Goal: Manage account settings

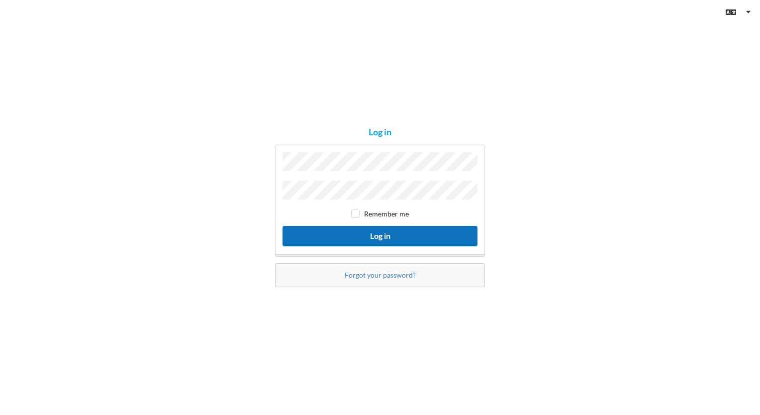
click at [347, 238] on button "Log in" at bounding box center [379, 236] width 195 height 20
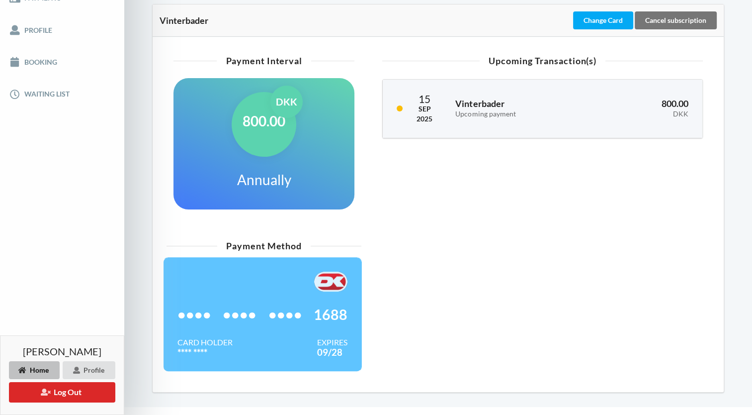
scroll to position [227, 0]
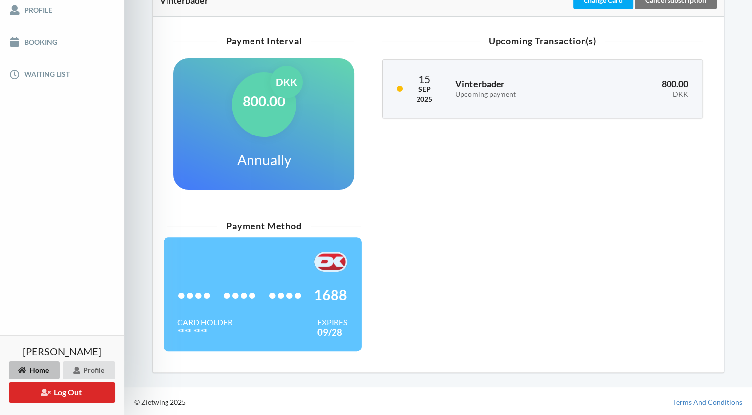
click at [255, 280] on div "•••• •••• •••• 1688" at bounding box center [262, 294] width 170 height 46
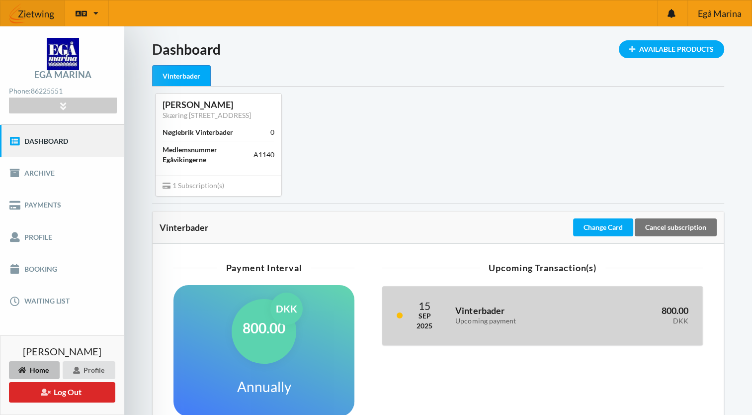
click at [505, 324] on div "Vinterbader Upcoming payment" at bounding box center [518, 315] width 140 height 32
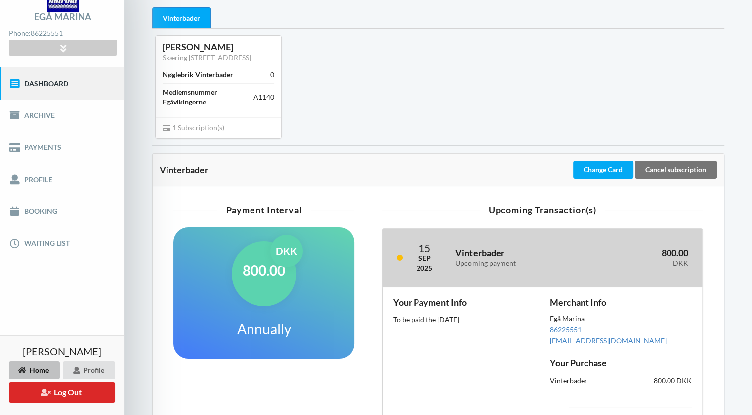
scroll to position [253, 0]
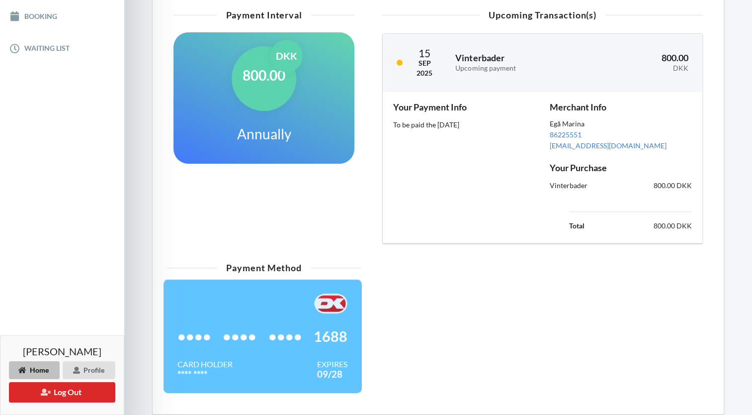
click at [290, 331] on span "••••" at bounding box center [285, 336] width 34 height 10
click at [456, 187] on div "Your Payment Info To be paid the 15th Sep, 2025" at bounding box center [464, 167] width 156 height 144
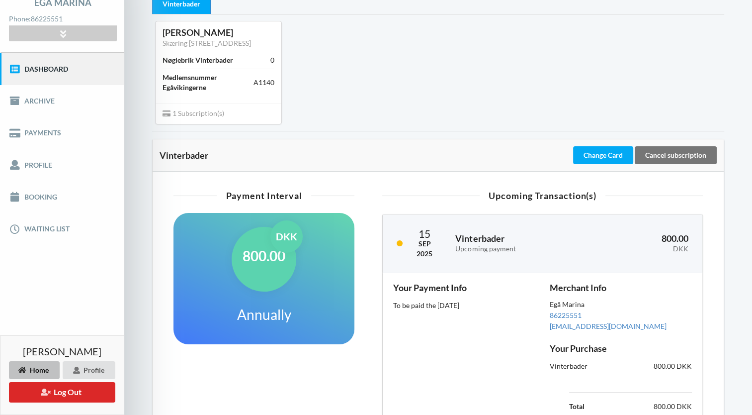
scroll to position [0, 0]
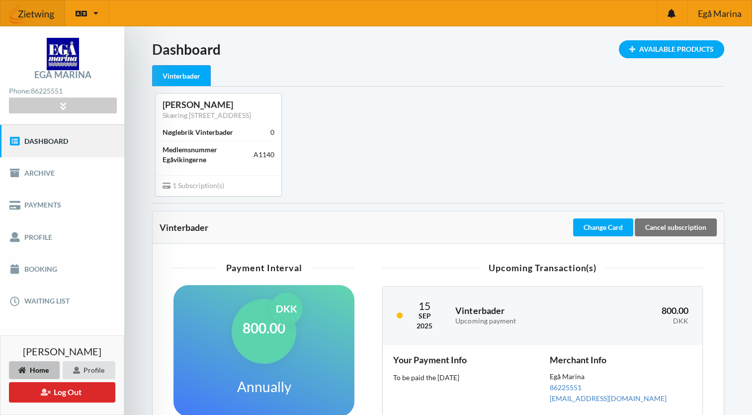
click at [189, 74] on div "Vinterbader" at bounding box center [181, 75] width 59 height 21
click at [42, 200] on link "Payments" at bounding box center [62, 205] width 124 height 32
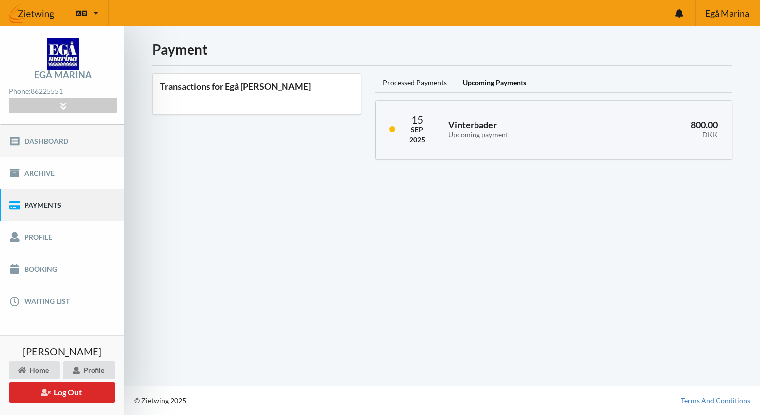
click at [58, 147] on link "Dashboard" at bounding box center [62, 141] width 124 height 32
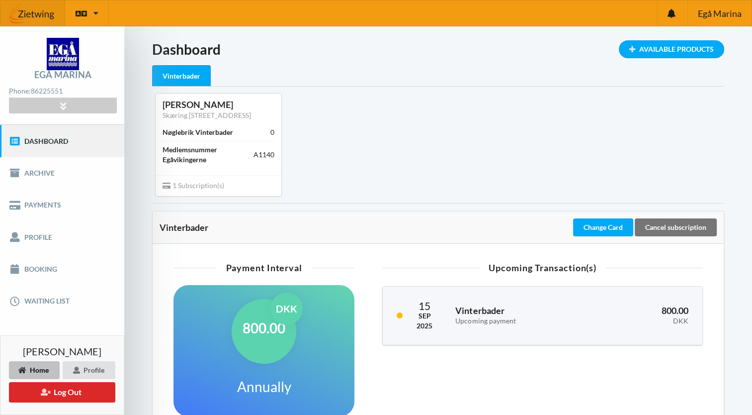
scroll to position [223, 0]
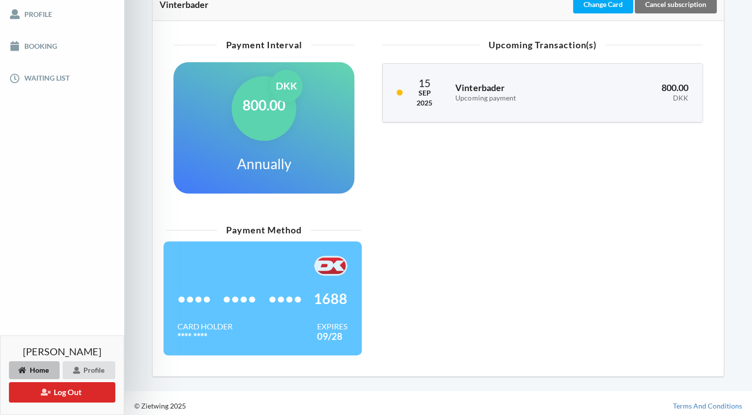
click at [311, 340] on div "Card Holder **** **** Expires 09/28" at bounding box center [262, 331] width 170 height 20
click at [247, 104] on h1 "800.00" at bounding box center [264, 105] width 43 height 18
click at [296, 134] on div "800.00 DKK Annually" at bounding box center [264, 127] width 181 height 131
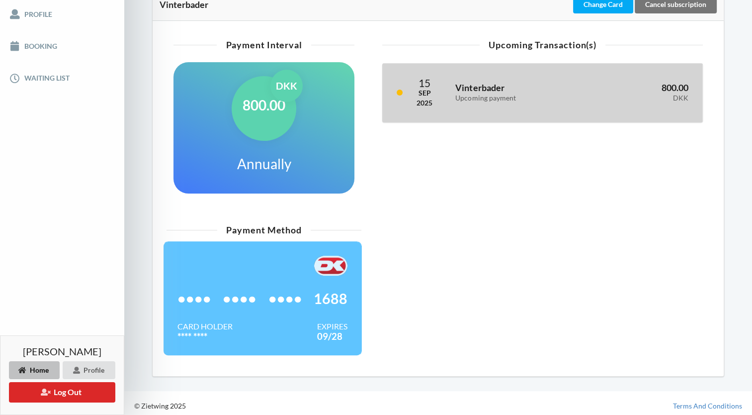
click at [447, 86] on div "15 Sep 2025 Vinterbader Upcoming payment 800.00 DKK" at bounding box center [543, 93] width 320 height 58
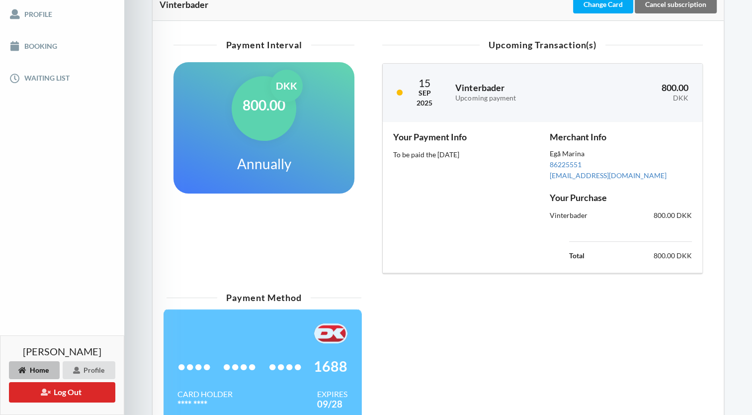
click at [288, 243] on div "Payment Interval 800.00 DKK Annually" at bounding box center [264, 158] width 195 height 246
click at [658, 256] on td "800.00 DKK" at bounding box center [651, 255] width 84 height 13
click at [425, 153] on div "To be paid the 15th Sep, 2025" at bounding box center [464, 155] width 142 height 10
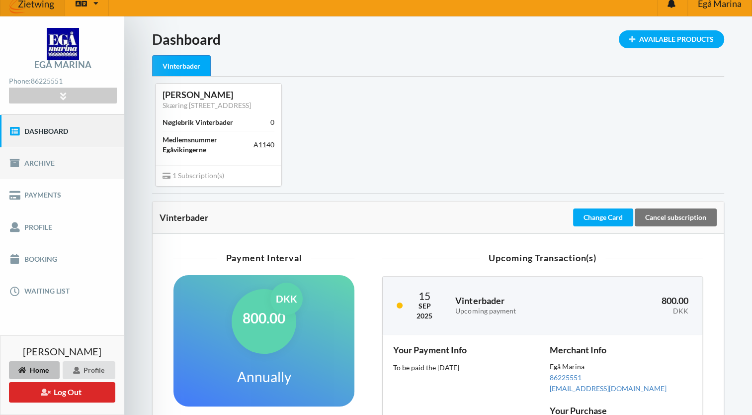
scroll to position [9, 0]
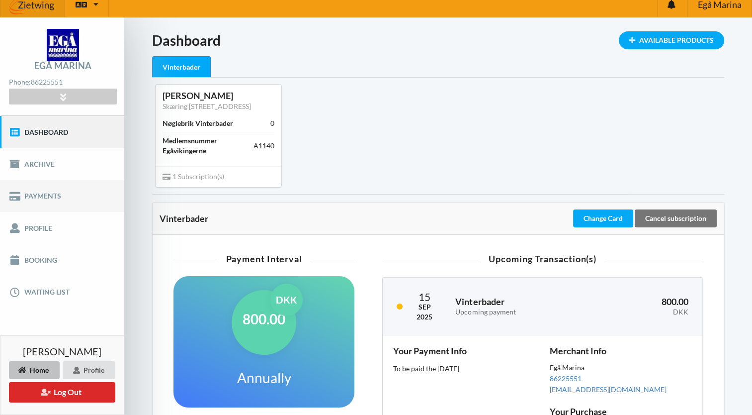
click at [47, 192] on link "Payments" at bounding box center [62, 196] width 124 height 32
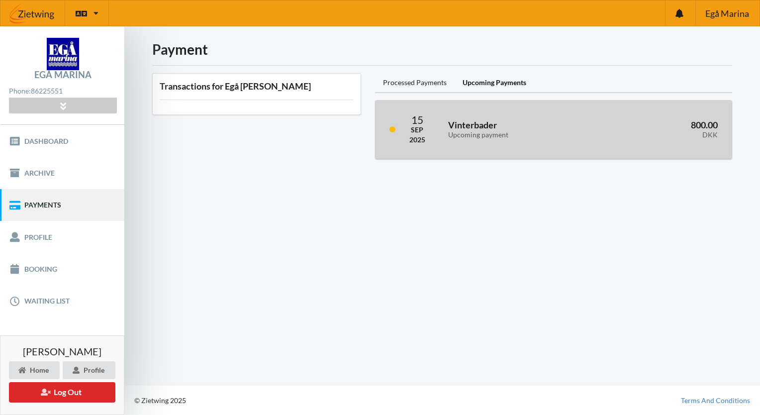
click at [459, 123] on h3 "Vinterbader Upcoming payment" at bounding box center [520, 129] width 145 height 20
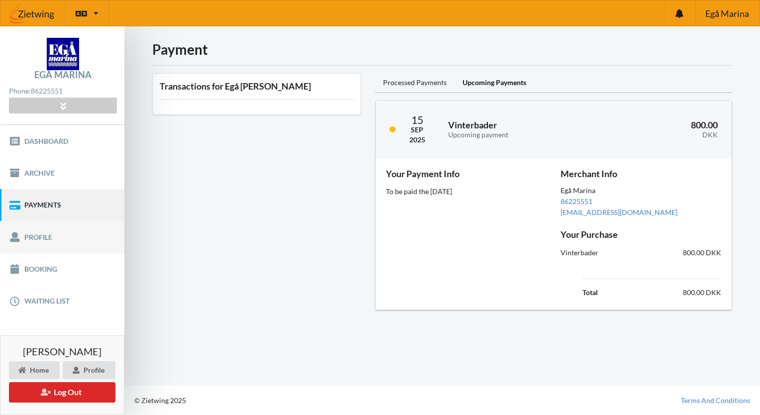
click at [39, 235] on link "Profile" at bounding box center [62, 237] width 124 height 32
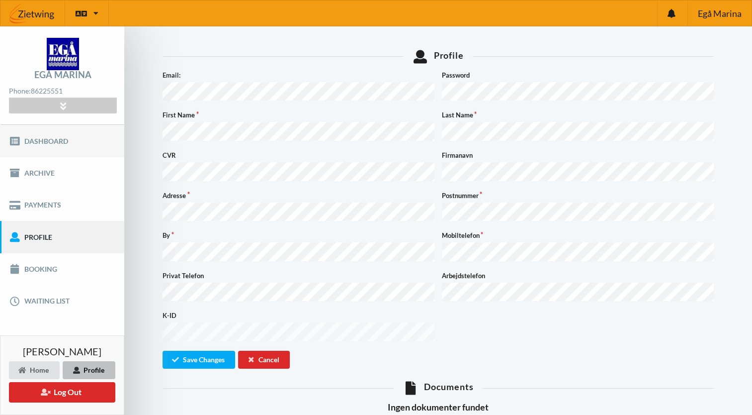
click at [56, 142] on link "Dashboard" at bounding box center [62, 141] width 124 height 32
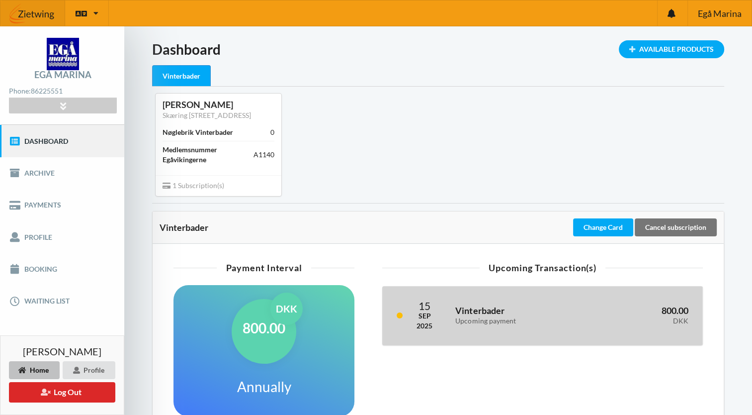
click at [487, 307] on h3 "Vinterbader Upcoming payment" at bounding box center [518, 315] width 126 height 20
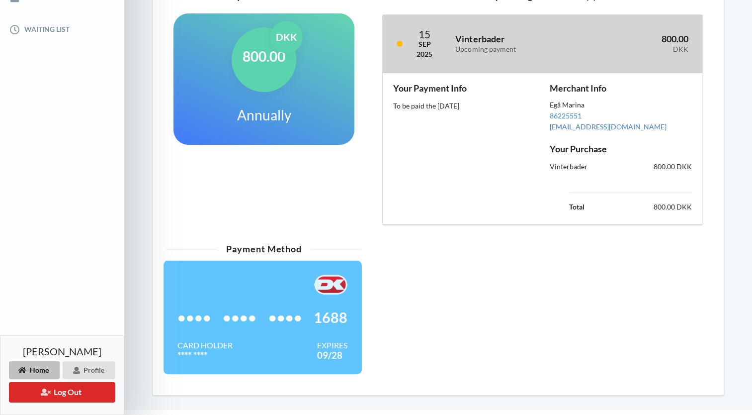
scroll to position [270, 0]
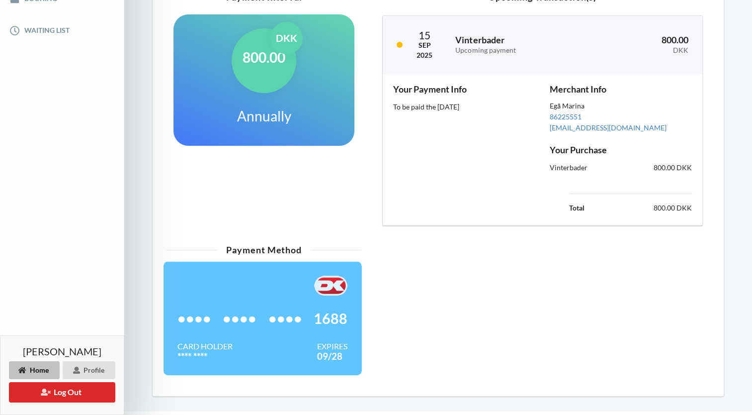
click at [294, 314] on span "••••" at bounding box center [285, 318] width 34 height 10
click at [241, 301] on div "•••• •••• •••• 1688" at bounding box center [262, 318] width 170 height 46
click at [37, 367] on div "Home" at bounding box center [34, 370] width 51 height 18
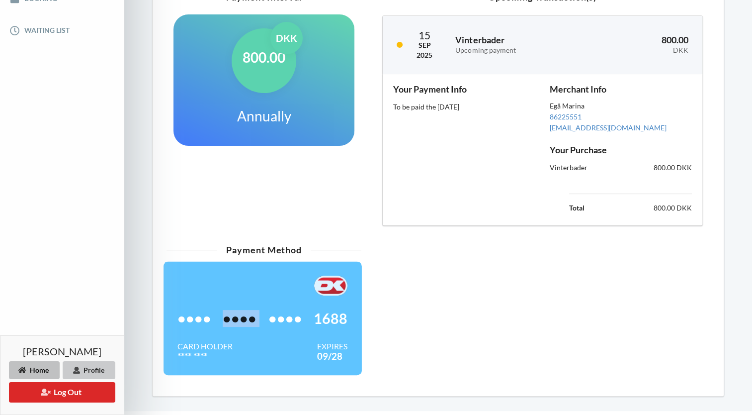
click at [87, 371] on div "Profile" at bounding box center [89, 370] width 53 height 18
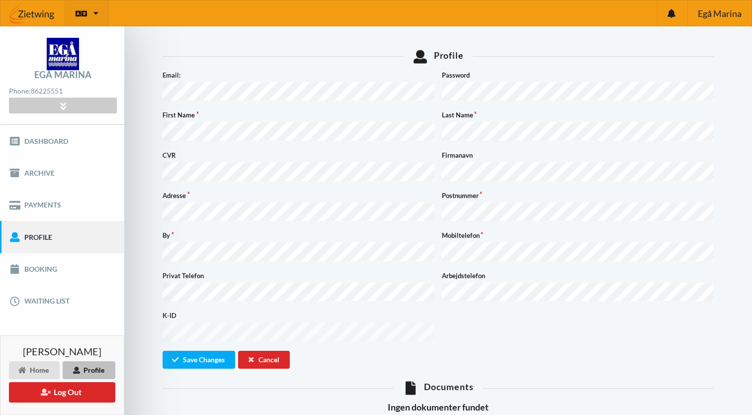
click at [96, 14] on icon at bounding box center [95, 12] width 5 height 7
click at [41, 17] on img at bounding box center [32, 14] width 65 height 30
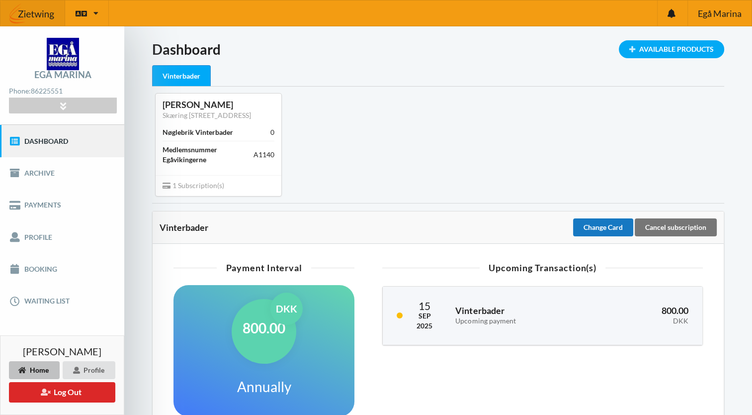
click at [607, 232] on div "Change Card" at bounding box center [603, 227] width 60 height 18
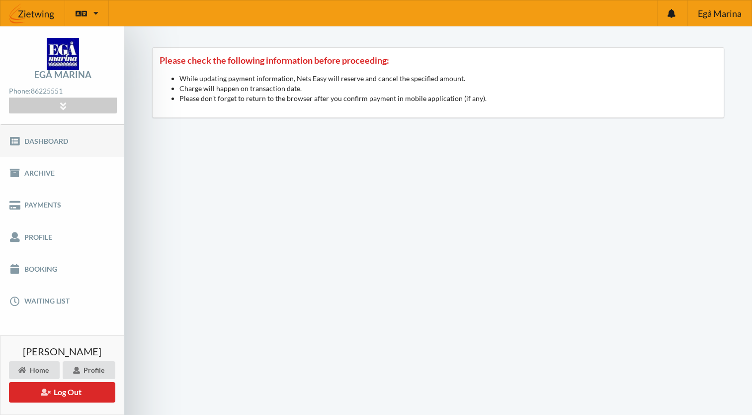
click at [26, 134] on link "Dashboard" at bounding box center [62, 141] width 124 height 32
click at [34, 142] on link "Dashboard" at bounding box center [62, 141] width 124 height 32
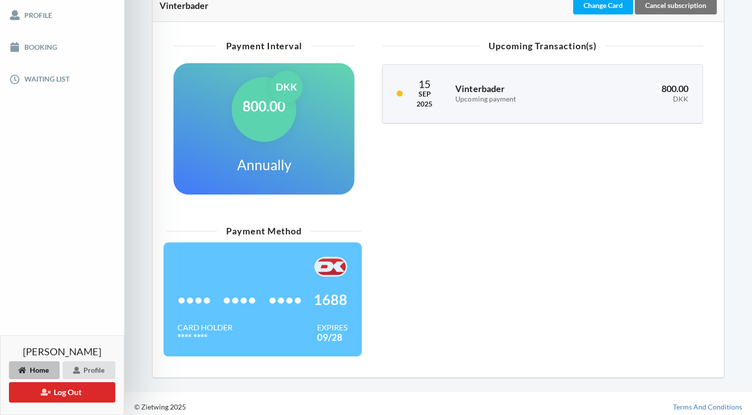
scroll to position [221, 0]
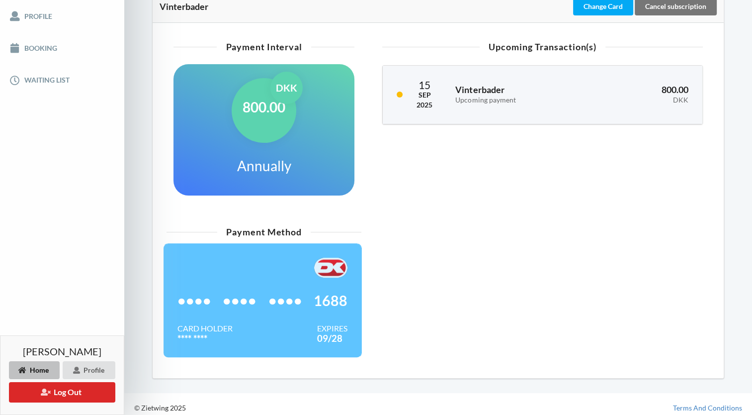
click at [242, 305] on span "••••" at bounding box center [240, 300] width 34 height 10
click at [264, 167] on h1 "Annually" at bounding box center [264, 166] width 54 height 18
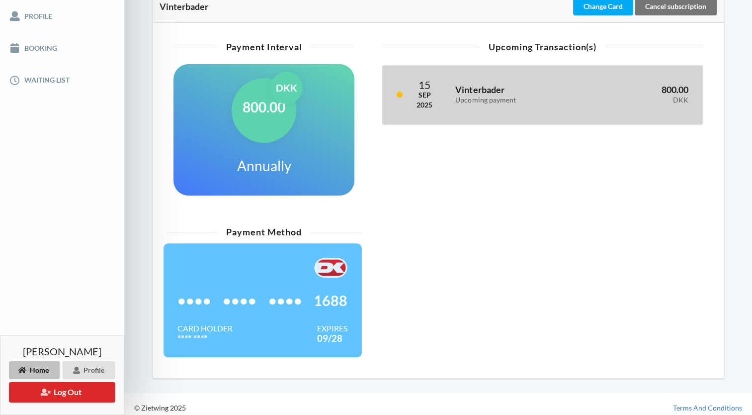
click at [467, 88] on h3 "Vinterbader Upcoming payment" at bounding box center [518, 94] width 126 height 20
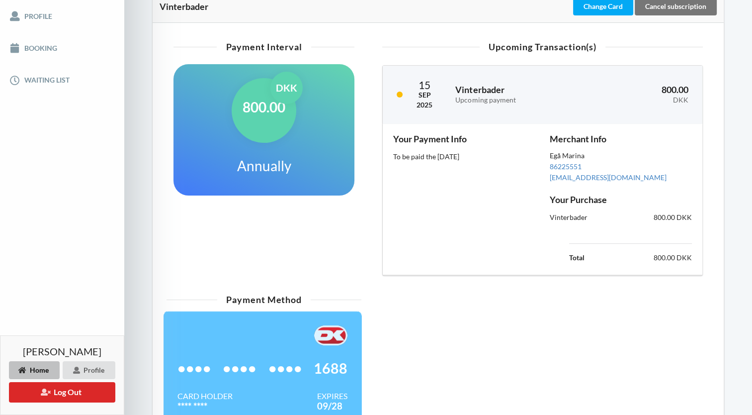
click at [670, 252] on td "800.00 DKK" at bounding box center [651, 257] width 84 height 13
click at [670, 221] on div "800.00 DKK" at bounding box center [660, 217] width 78 height 24
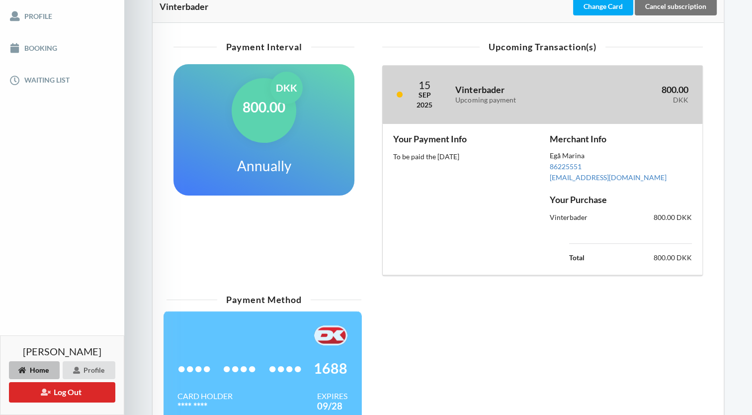
click at [677, 88] on h3 "800.00 DKK" at bounding box center [642, 94] width 93 height 20
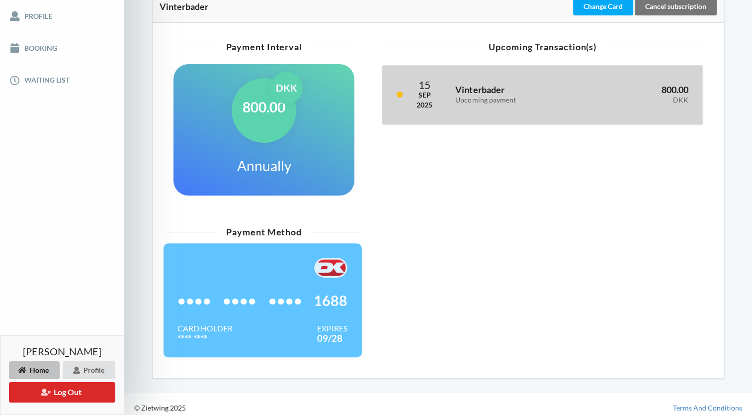
click at [677, 88] on h3 "800.00 DKK" at bounding box center [642, 94] width 93 height 20
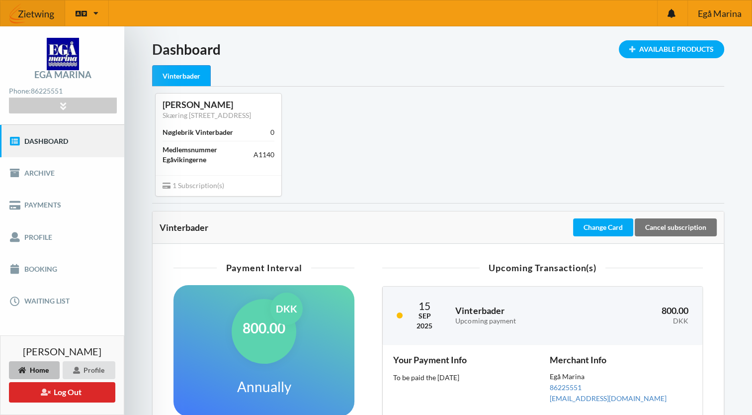
scroll to position [294, 0]
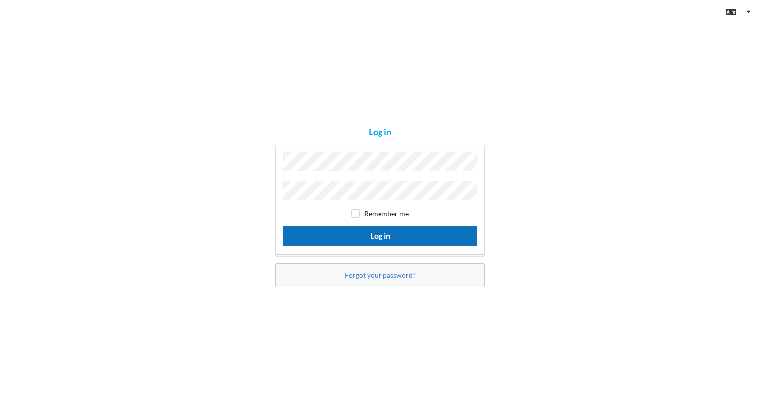
click at [359, 234] on button "Log in" at bounding box center [379, 236] width 195 height 20
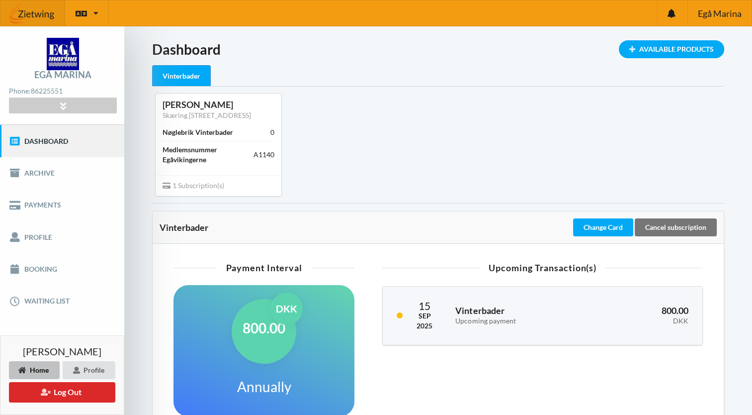
scroll to position [178, 0]
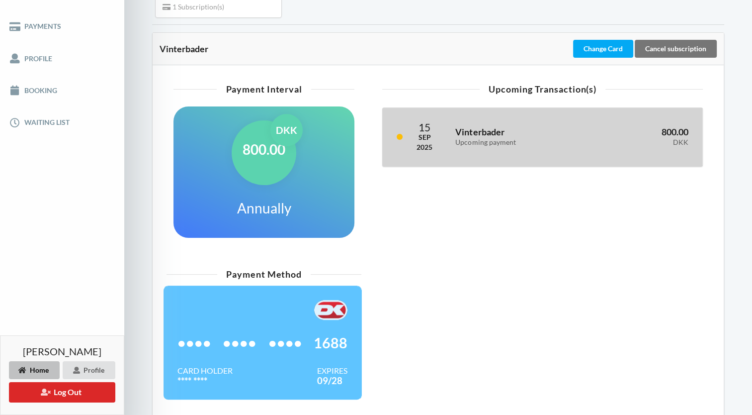
click at [422, 129] on div "15" at bounding box center [425, 127] width 16 height 10
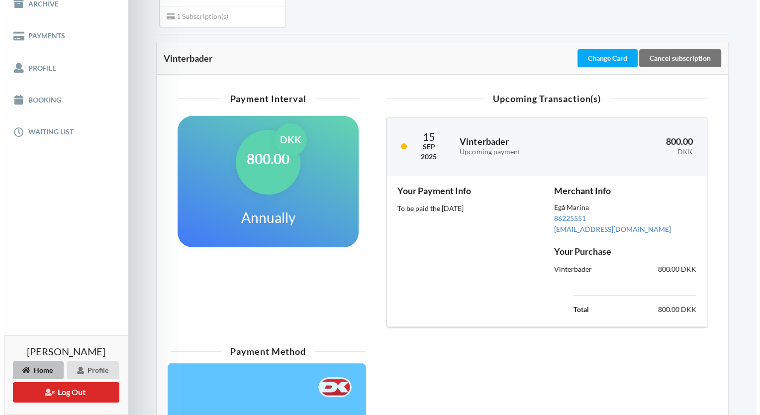
scroll to position [169, 0]
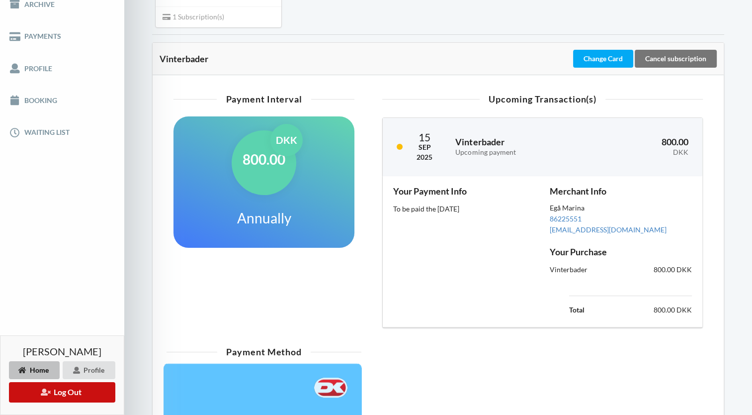
click at [65, 390] on button "Log Out" at bounding box center [62, 392] width 106 height 20
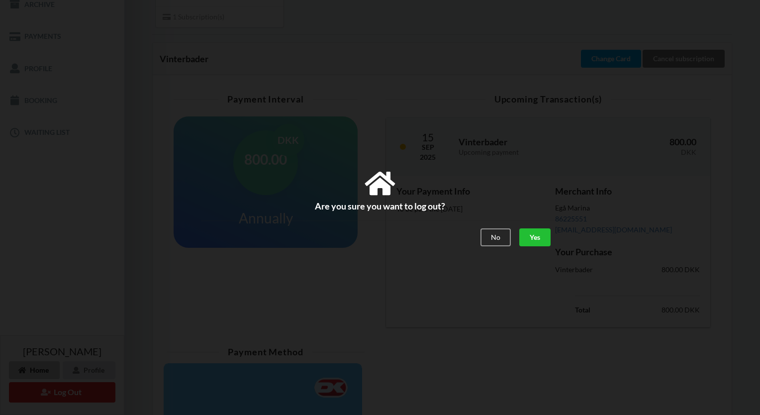
click at [524, 235] on div "Yes" at bounding box center [534, 238] width 31 height 18
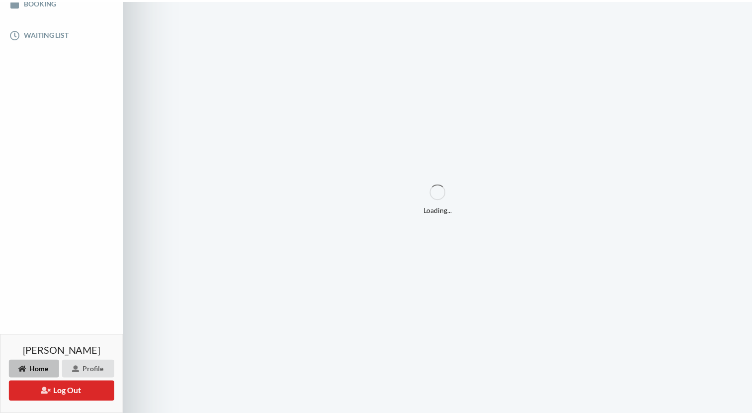
scroll to position [70, 0]
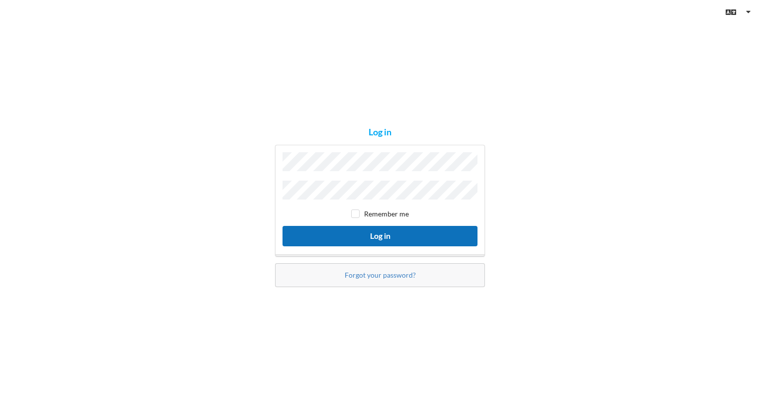
click at [389, 234] on button "Log in" at bounding box center [379, 236] width 195 height 20
